Goal: Navigation & Orientation: Understand site structure

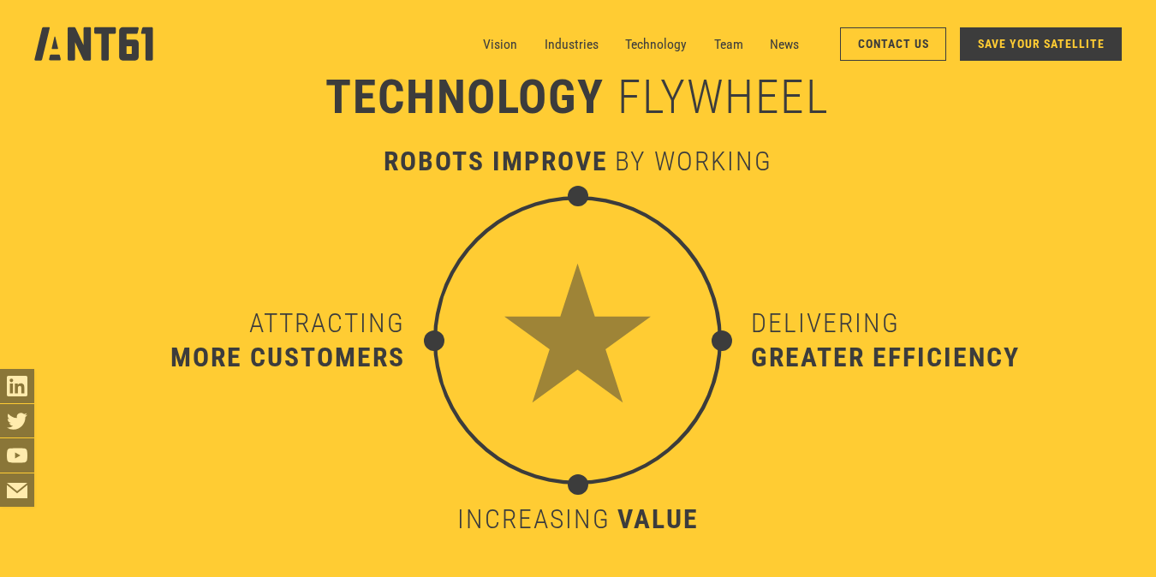
scroll to position [5950, 0]
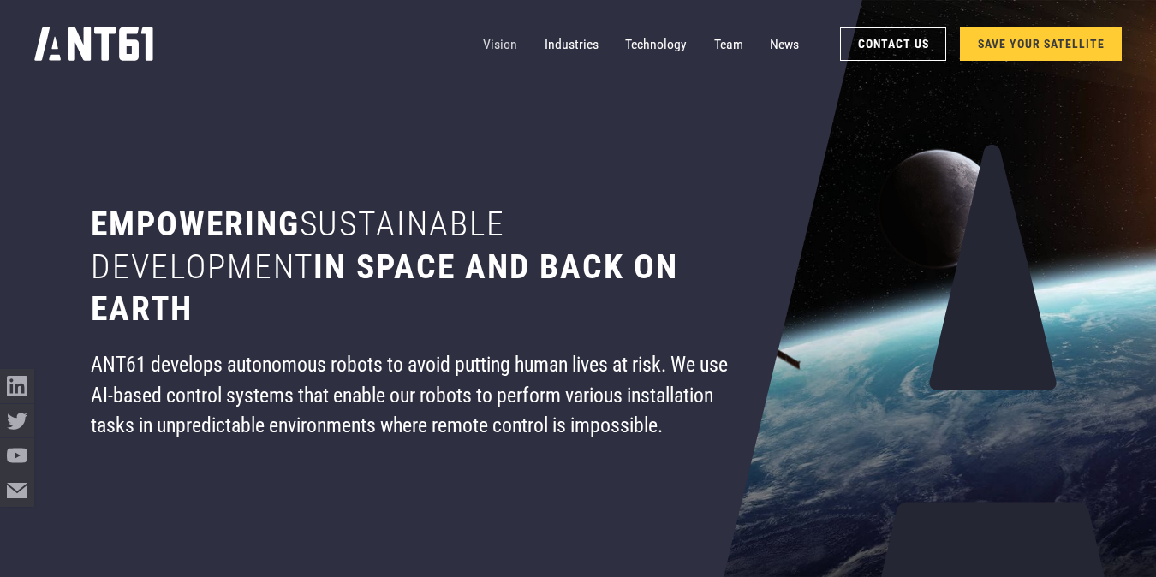
click at [509, 48] on link "Vision" at bounding box center [500, 44] width 34 height 34
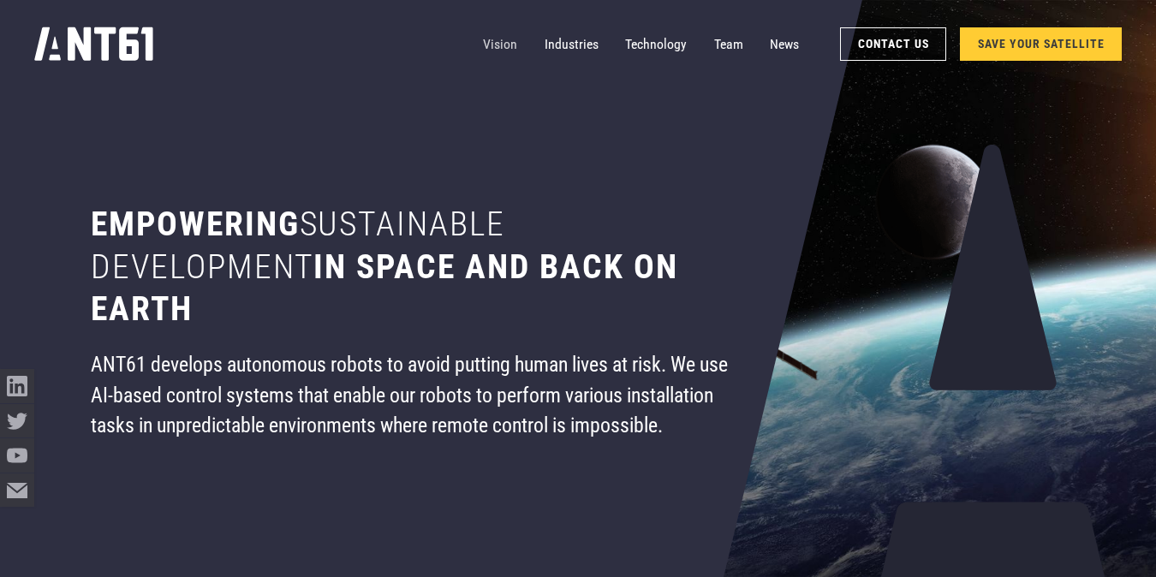
click at [508, 44] on link "Vision" at bounding box center [500, 44] width 34 height 34
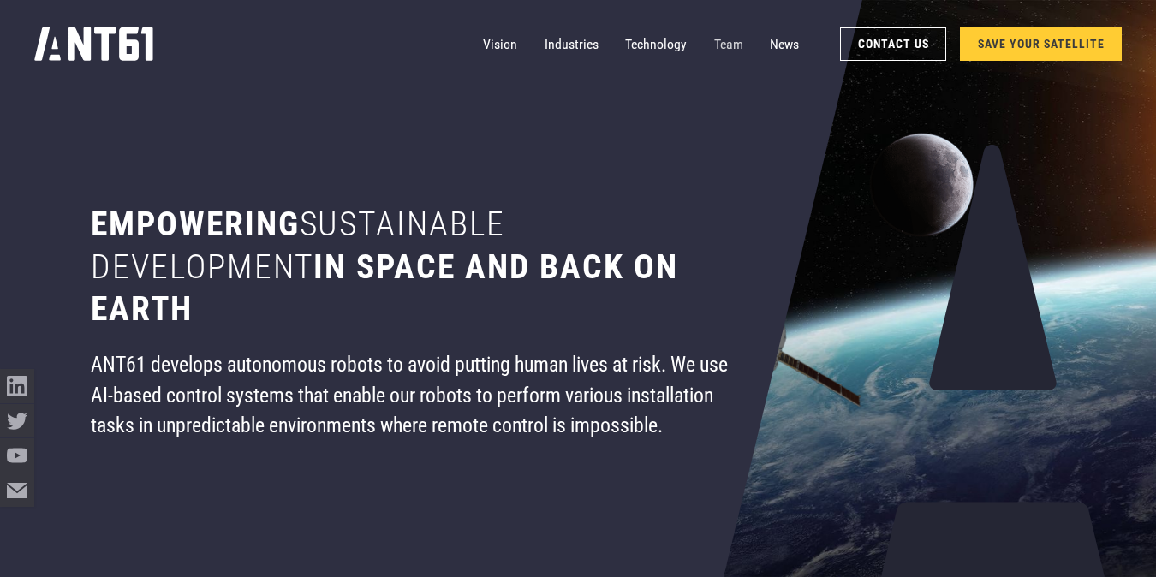
click at [731, 41] on link "Team" at bounding box center [728, 44] width 29 height 34
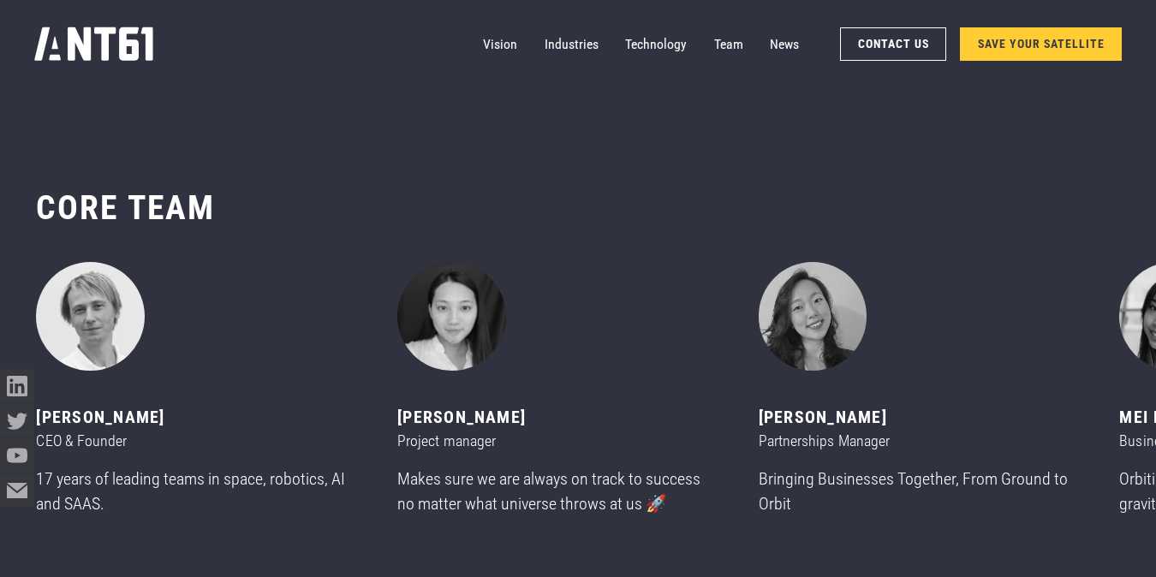
scroll to position [6835, 0]
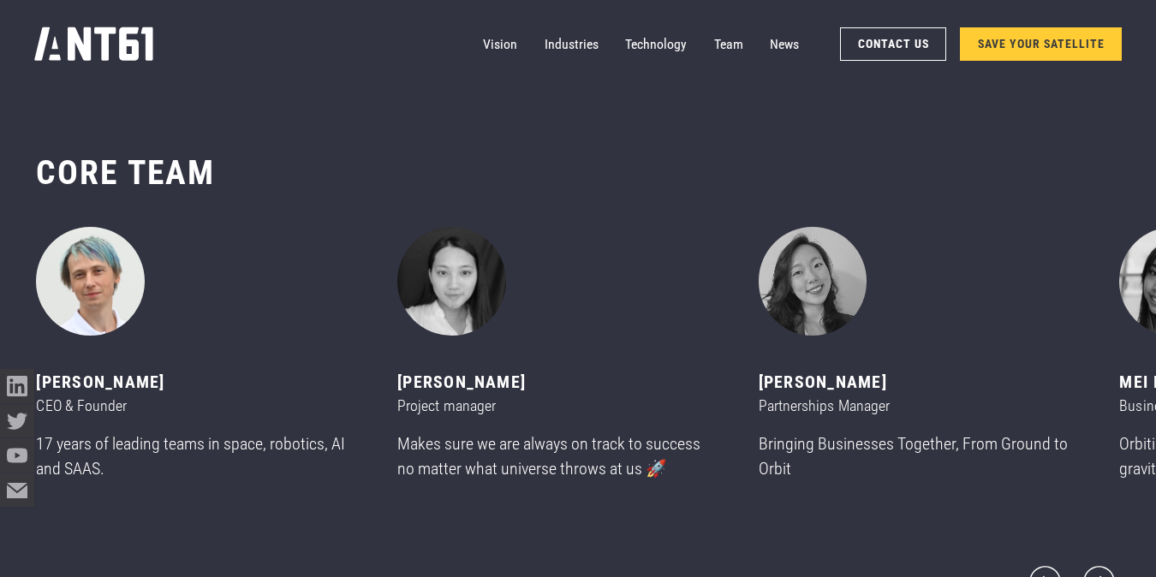
click at [86, 290] on img "1 of 11" at bounding box center [90, 281] width 109 height 109
drag, startPoint x: 35, startPoint y: 393, endPoint x: 231, endPoint y: 393, distance: 196.0
click at [231, 393] on div "[PERSON_NAME]" at bounding box center [196, 383] width 320 height 26
copy div "[PERSON_NAME]"
